Goal: Find specific page/section: Find specific page/section

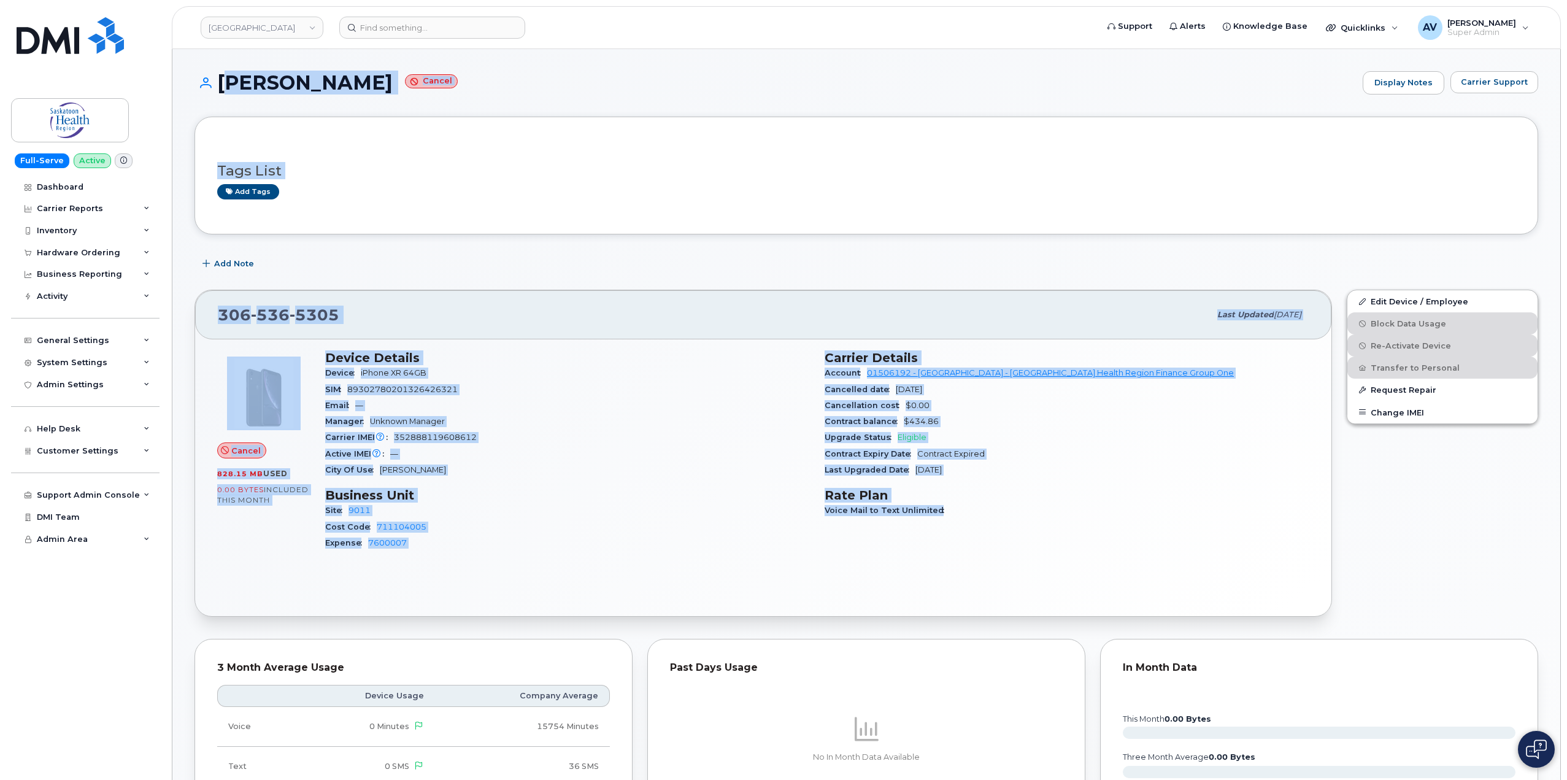
drag, startPoint x: 218, startPoint y: 77, endPoint x: 1133, endPoint y: 537, distance: 1024.0
copy div "Kayla Gerein Cancel Display Notes Carrier Support Tags List Add tags Add Note 3…"
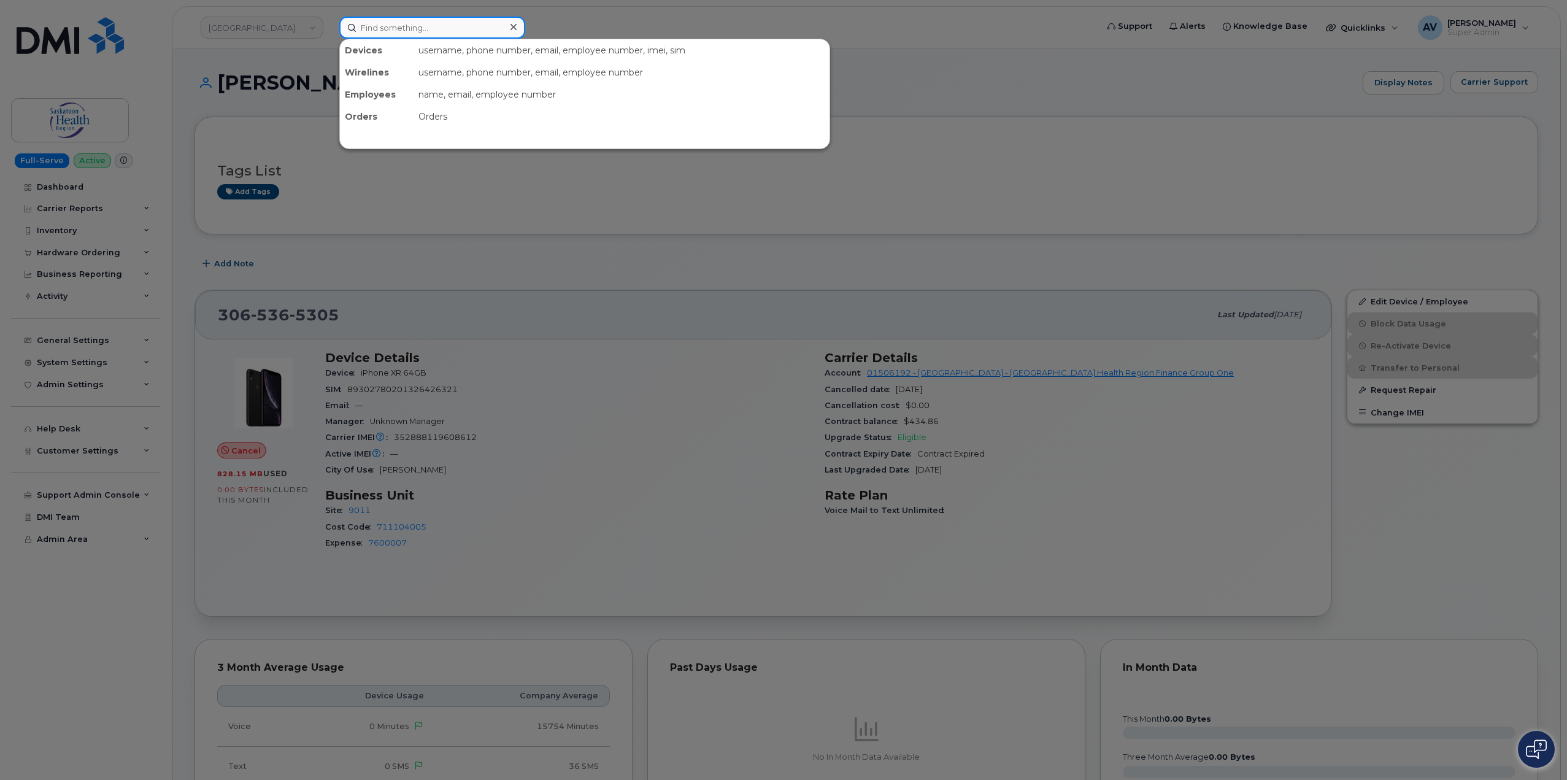
click at [474, 27] on input at bounding box center [432, 28] width 186 height 22
paste input "[PERSON_NAME]"
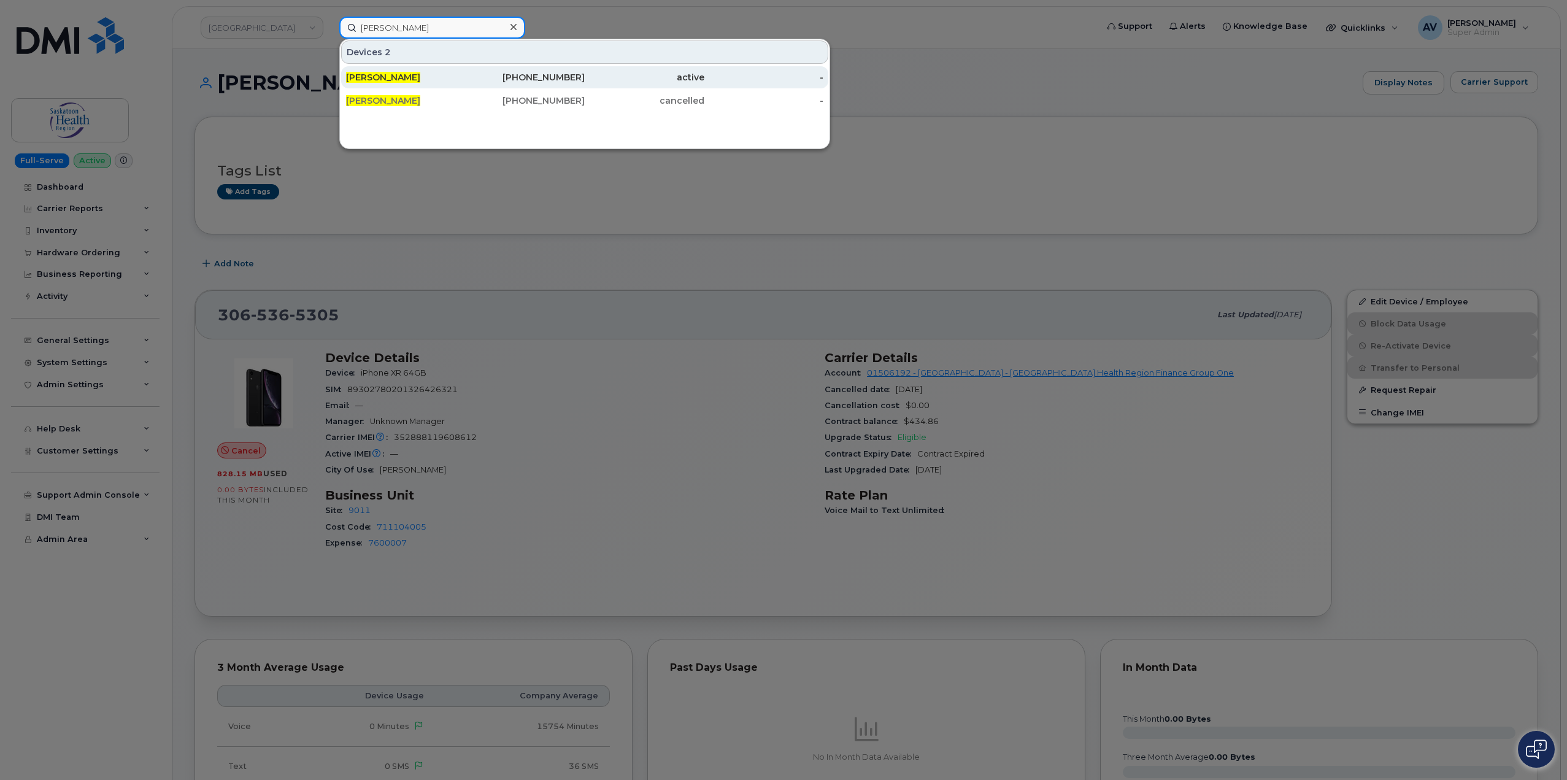
type input "[PERSON_NAME]"
click at [436, 82] on div "[PERSON_NAME]" at bounding box center [406, 77] width 120 height 12
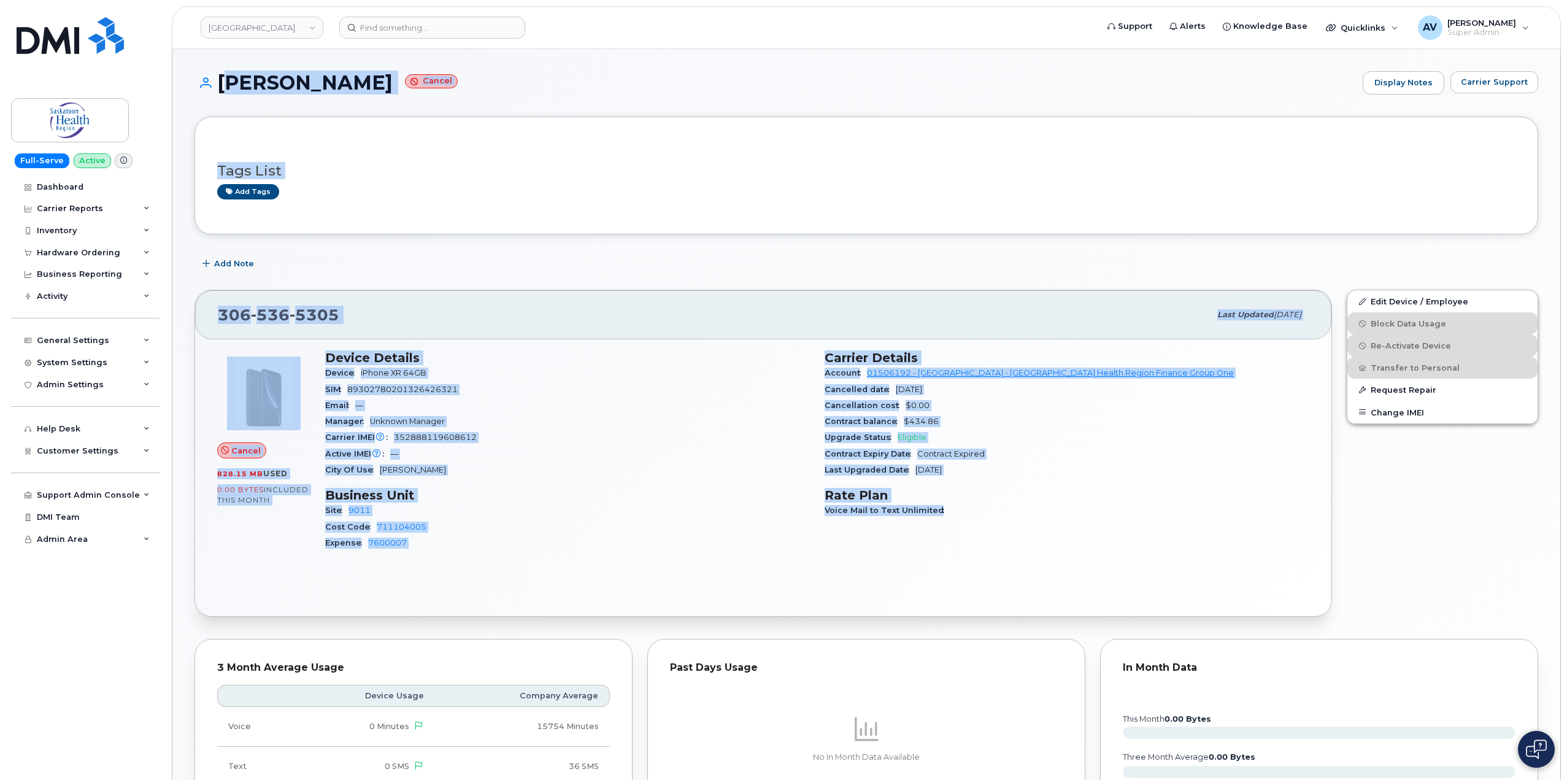
drag, startPoint x: 218, startPoint y: 74, endPoint x: 990, endPoint y: 547, distance: 905.5
click at [990, 547] on div "Kayla Gerein Cancel Display Notes Carrier Support Tags List Add tags Add Note 3…" at bounding box center [865, 607] width 1387 height 1116
copy div "Kayla Gerein Cancel Display Notes Carrier Support Tags List Add tags Add Note 3…"
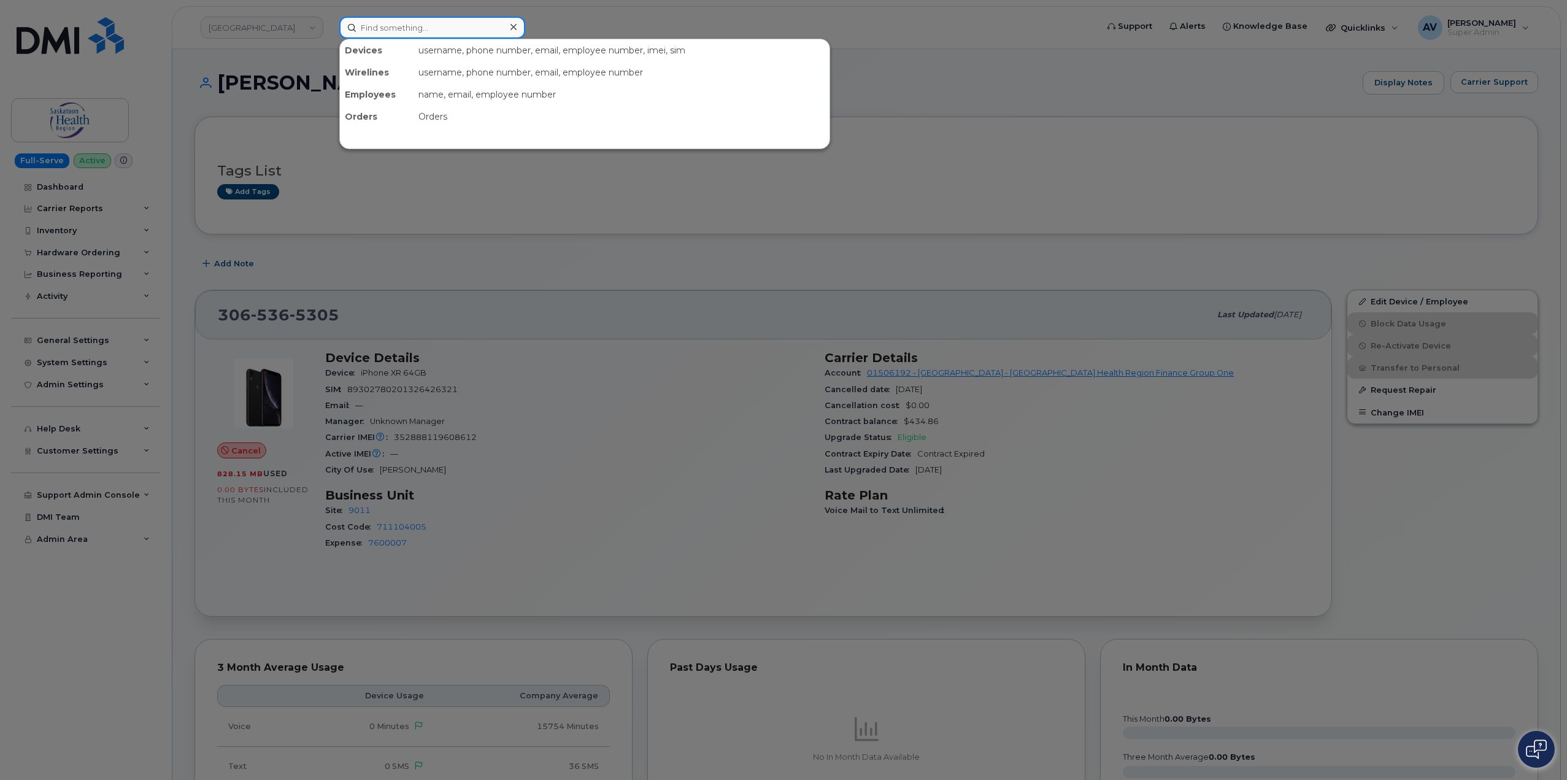
click at [445, 26] on input at bounding box center [432, 28] width 186 height 22
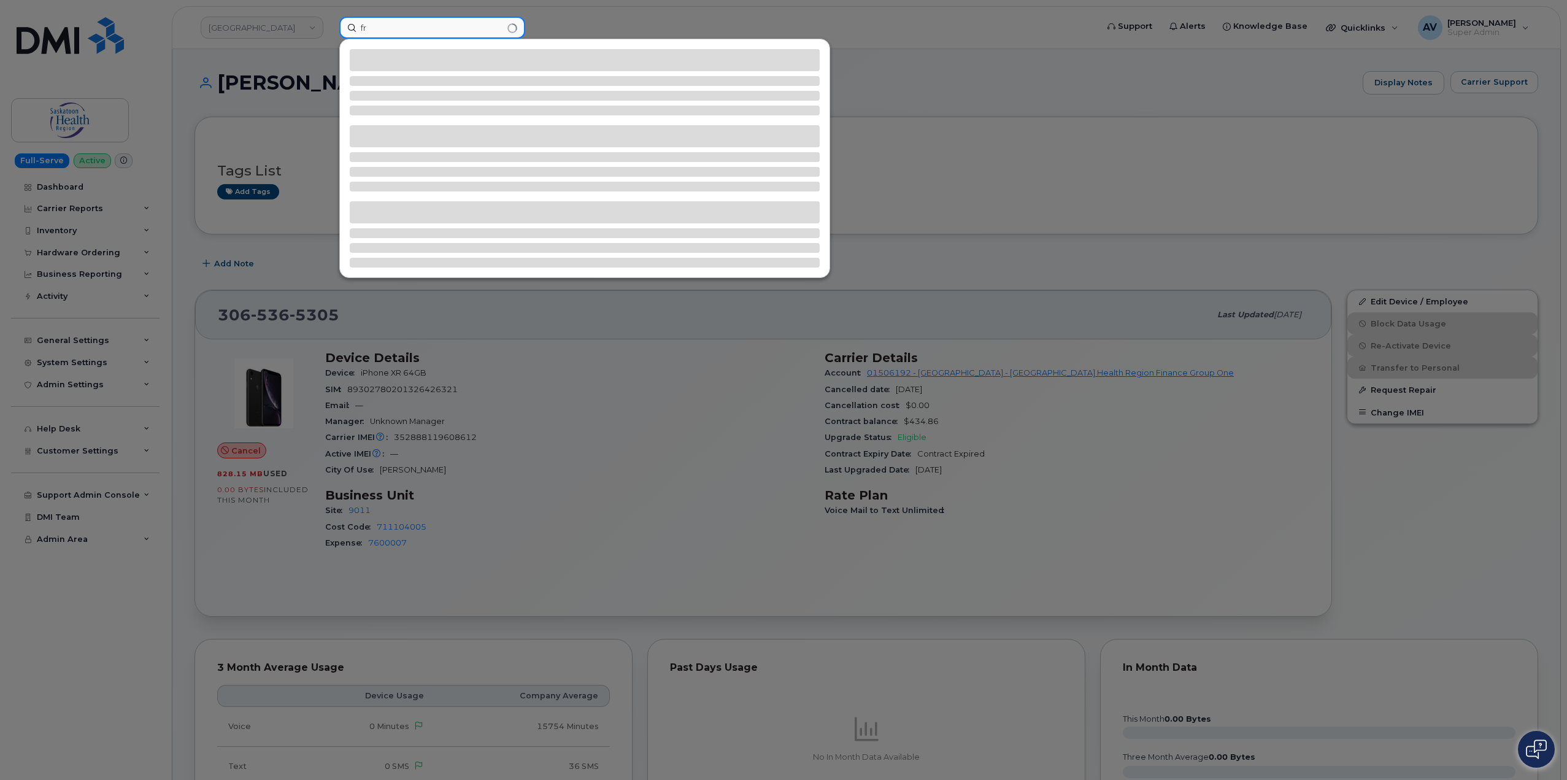
type input "f"
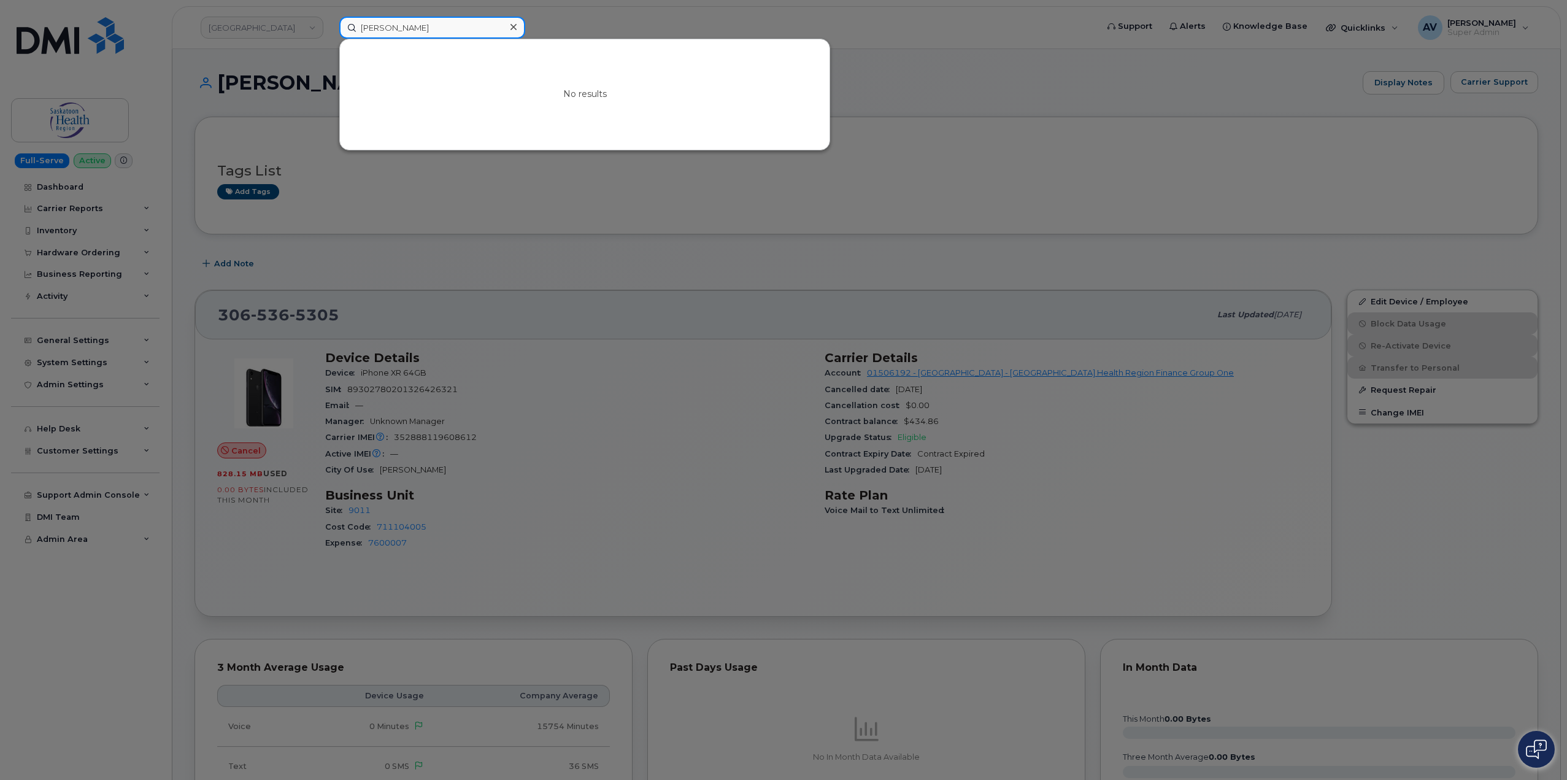
drag, startPoint x: 443, startPoint y: 31, endPoint x: 257, endPoint y: 20, distance: 186.8
click at [329, 20] on div "therese friesen No results" at bounding box center [713, 28] width 769 height 22
paste input "817) 776-3102"
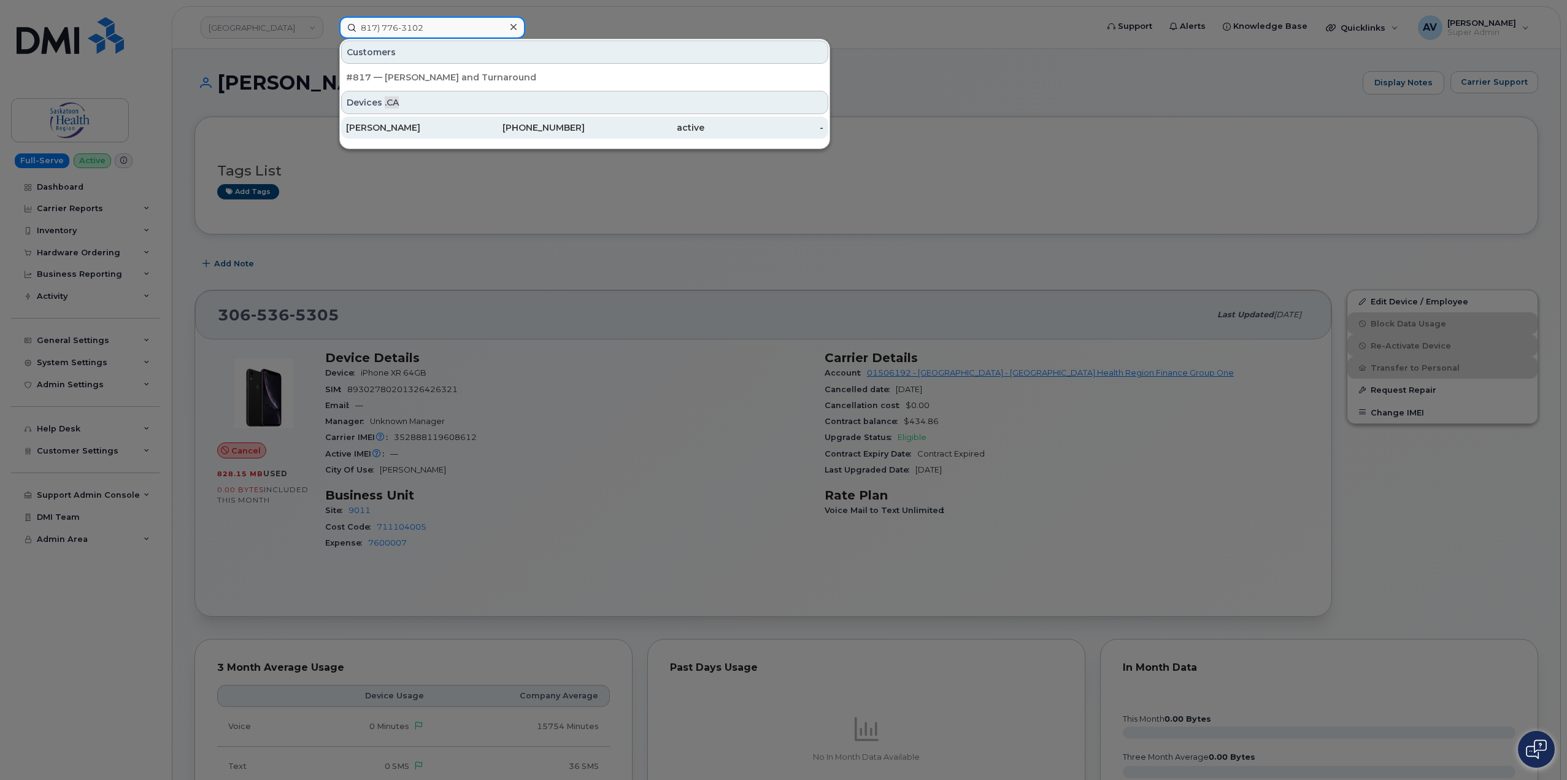
type input "817) 776-3102"
click at [466, 132] on div "817-776-3102" at bounding box center [526, 127] width 120 height 12
